Goal: Task Accomplishment & Management: Use online tool/utility

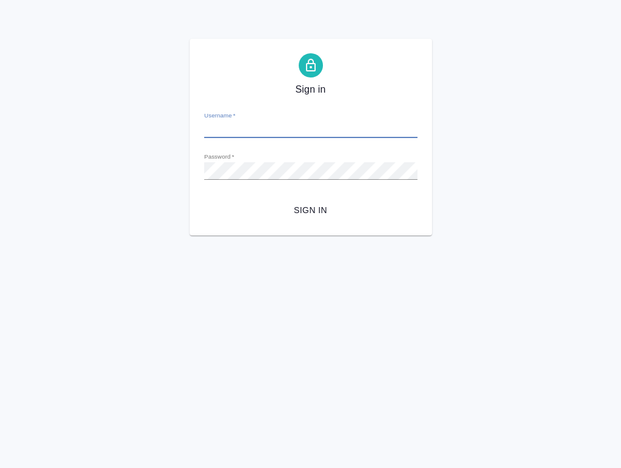
type input "[EMAIL_ADDRESS][DOMAIN_NAME]"
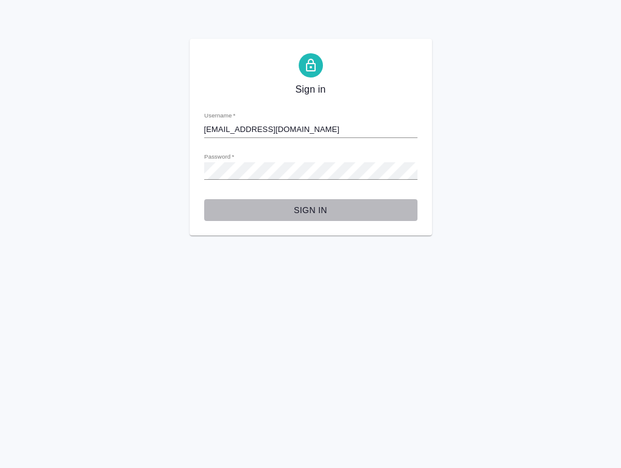
click at [316, 208] on span "Sign in" at bounding box center [311, 210] width 194 height 15
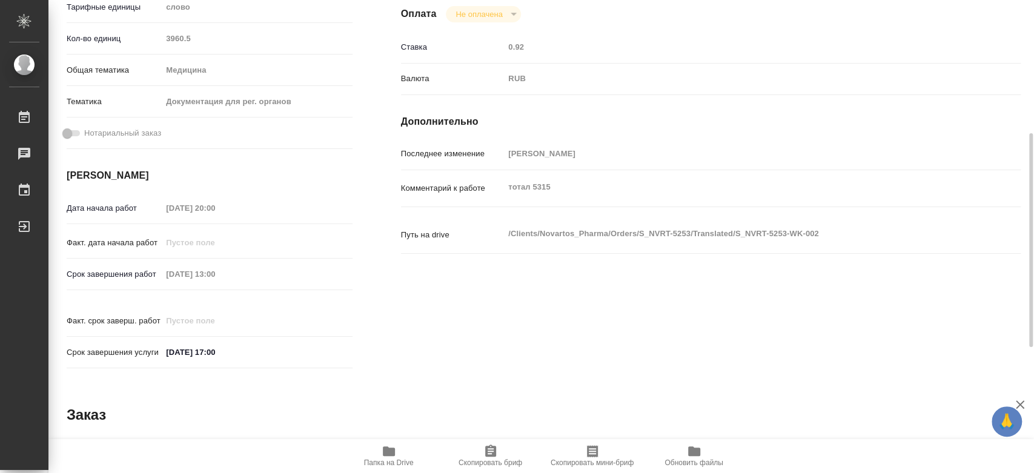
scroll to position [25, 0]
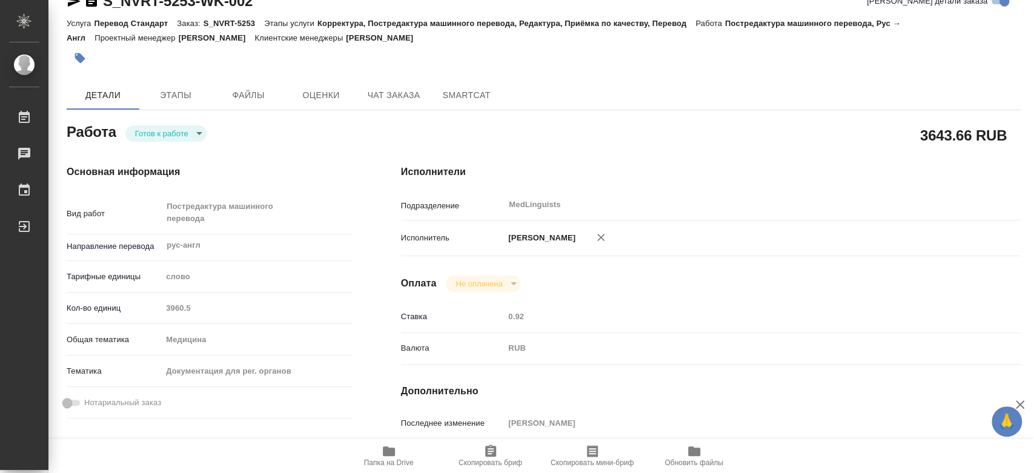
click at [177, 131] on body "🙏 .cls-1 fill:#fff; [PERSON_NAME] [PERSON_NAME] 0 Чаты График Выйти S_NVRT-5253…" at bounding box center [517, 236] width 1034 height 473
click at [178, 132] on li "В работе" at bounding box center [168, 132] width 85 height 21
type textarea "x"
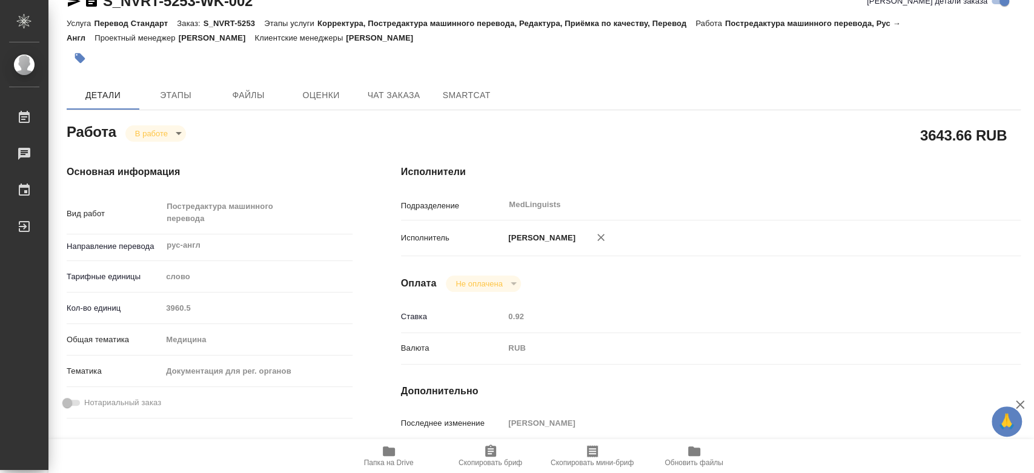
type textarea "x"
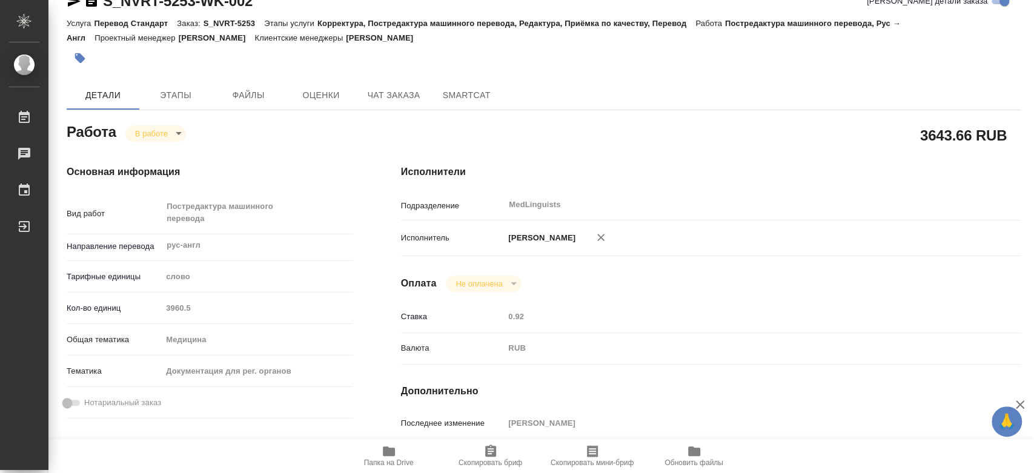
type textarea "x"
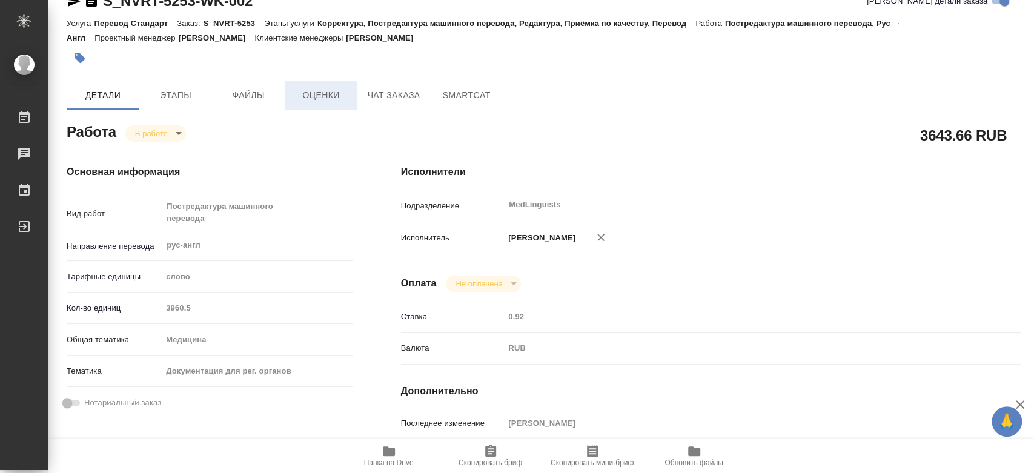
type textarea "x"
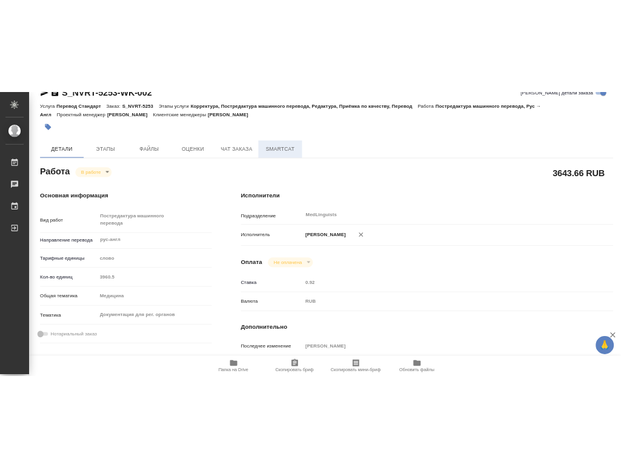
scroll to position [0, 0]
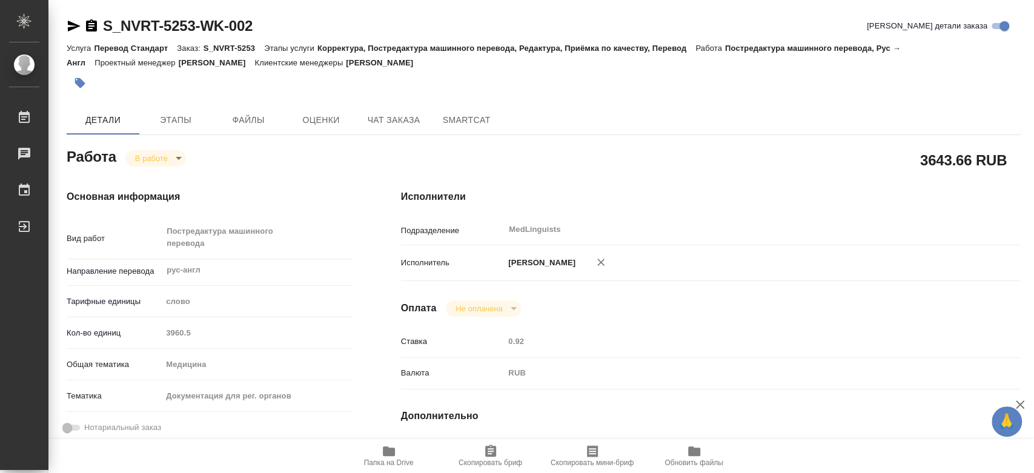
click at [465, 117] on span "SmartCat" at bounding box center [466, 120] width 58 height 15
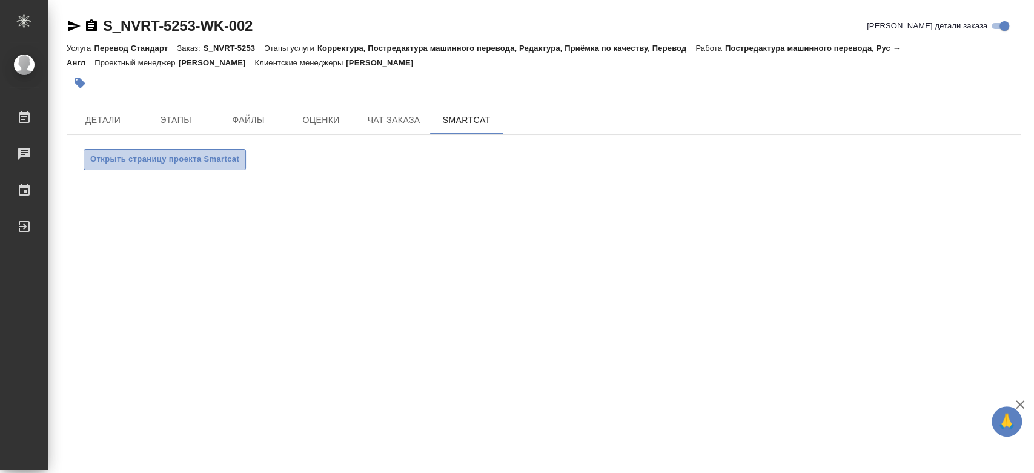
click at [196, 159] on span "Открыть страницу проекта Smartcat" at bounding box center [164, 160] width 149 height 14
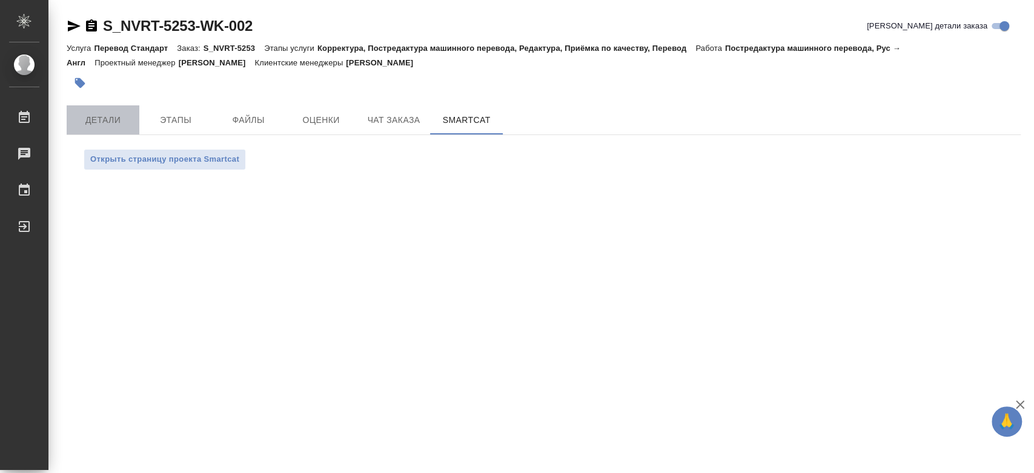
click at [89, 110] on button "Детали" at bounding box center [103, 119] width 73 height 29
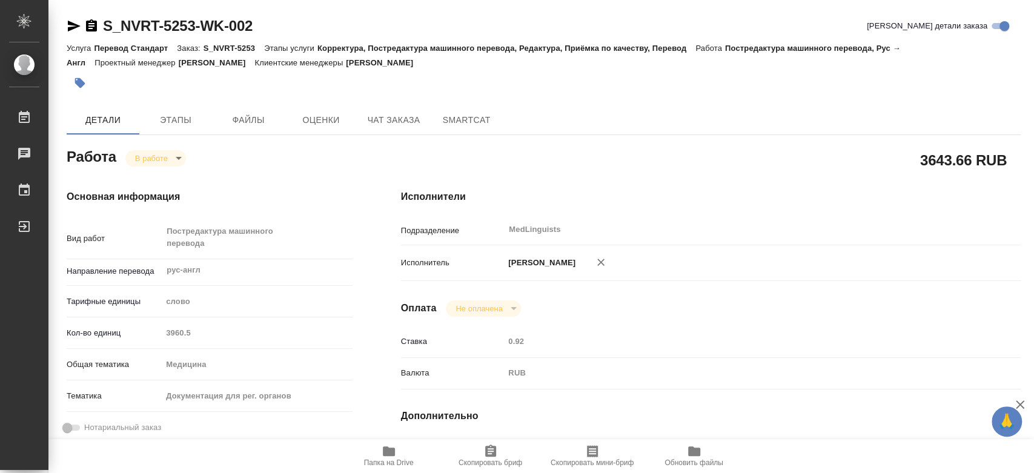
type textarea "x"
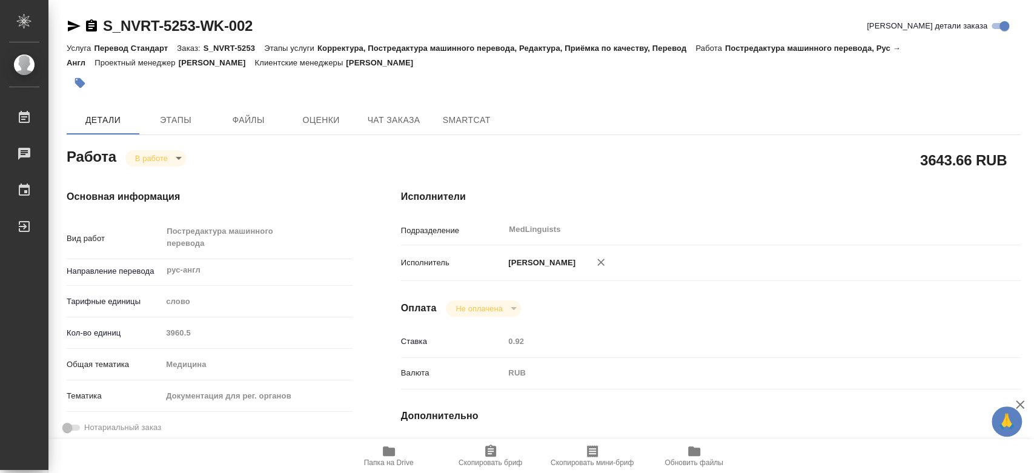
click at [400, 459] on span "Папка на Drive" at bounding box center [389, 462] width 50 height 8
type textarea "x"
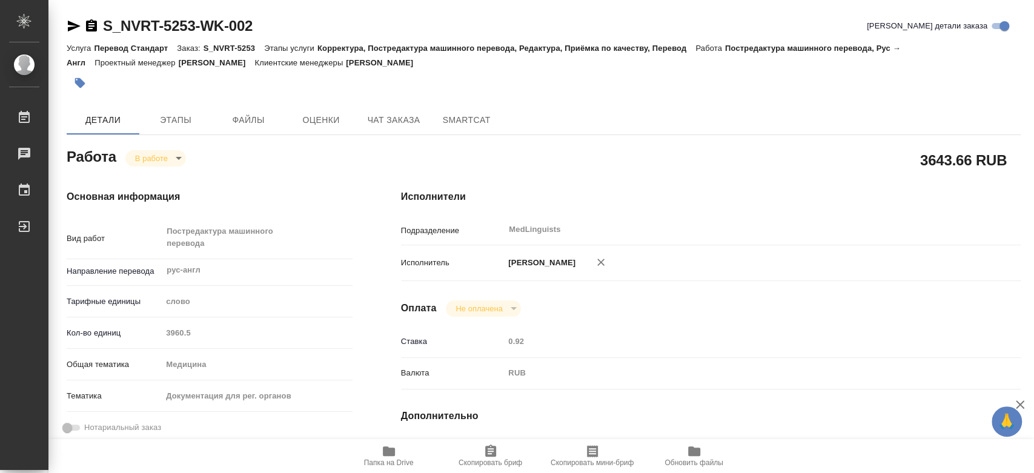
type textarea "x"
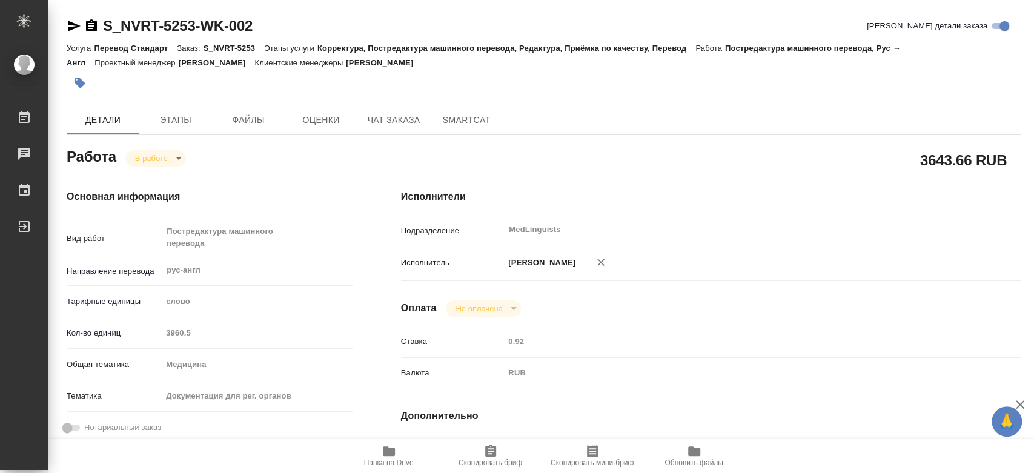
type textarea "x"
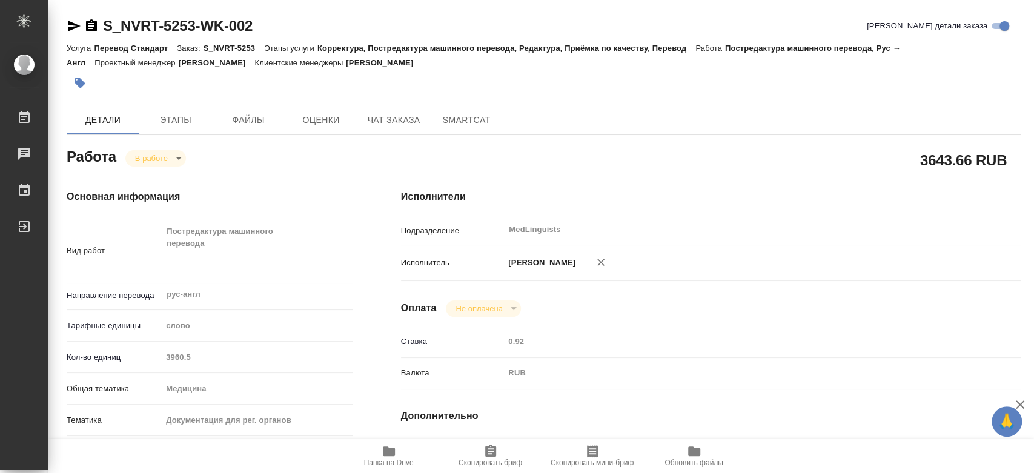
type textarea "x"
